Goal: Information Seeking & Learning: Find specific fact

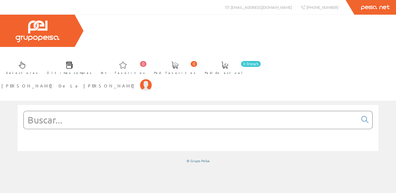
click at [101, 111] on input "text" at bounding box center [191, 120] width 335 height 18
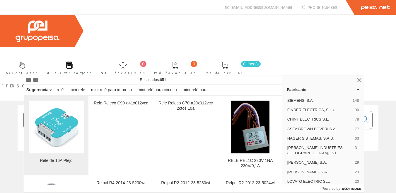
type input "rel-01"
click at [56, 123] on img at bounding box center [56, 126] width 55 height 49
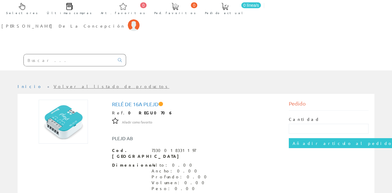
scroll to position [79, 0]
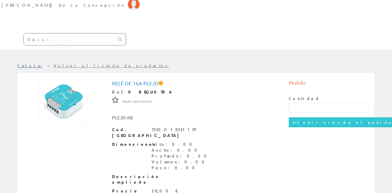
click at [24, 63] on link "Inicio" at bounding box center [30, 65] width 25 height 5
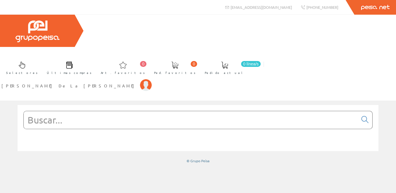
click at [91, 111] on input "text" at bounding box center [191, 120] width 335 height 18
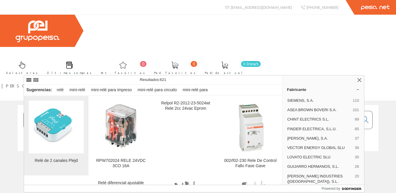
type input "rel-02"
click at [55, 130] on img at bounding box center [56, 127] width 55 height 46
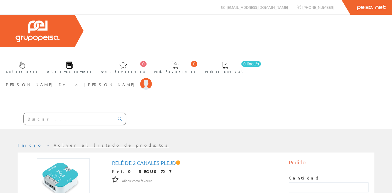
click at [52, 113] on input "text" at bounding box center [69, 119] width 91 height 12
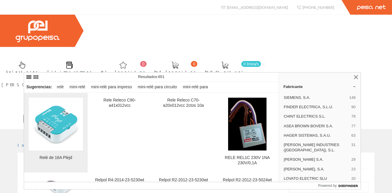
type input "rel-01"
click at [60, 118] on img at bounding box center [56, 124] width 54 height 48
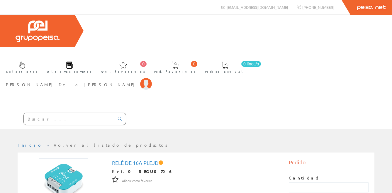
scroll to position [79, 0]
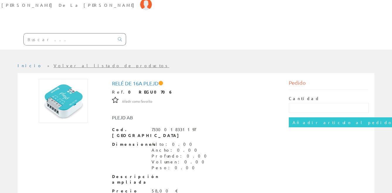
click at [255, 127] on div "Cod. Barras 7330018331197" at bounding box center [196, 133] width 168 height 12
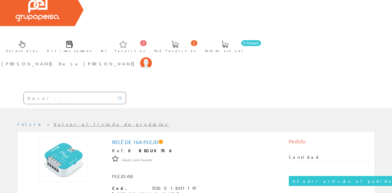
scroll to position [0, 0]
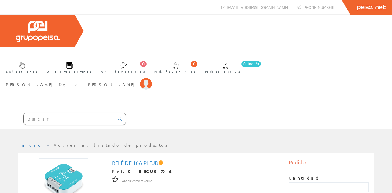
click at [59, 113] on input "text" at bounding box center [69, 119] width 91 height 12
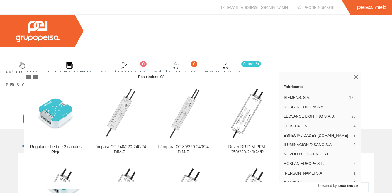
type input "dim-02"
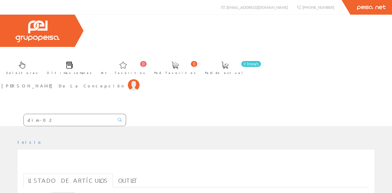
click at [61, 159] on h1 "dim-02" at bounding box center [195, 165] width 345 height 12
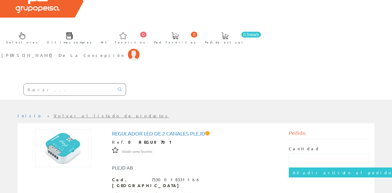
scroll to position [59, 0]
